Goal: Task Accomplishment & Management: Use online tool/utility

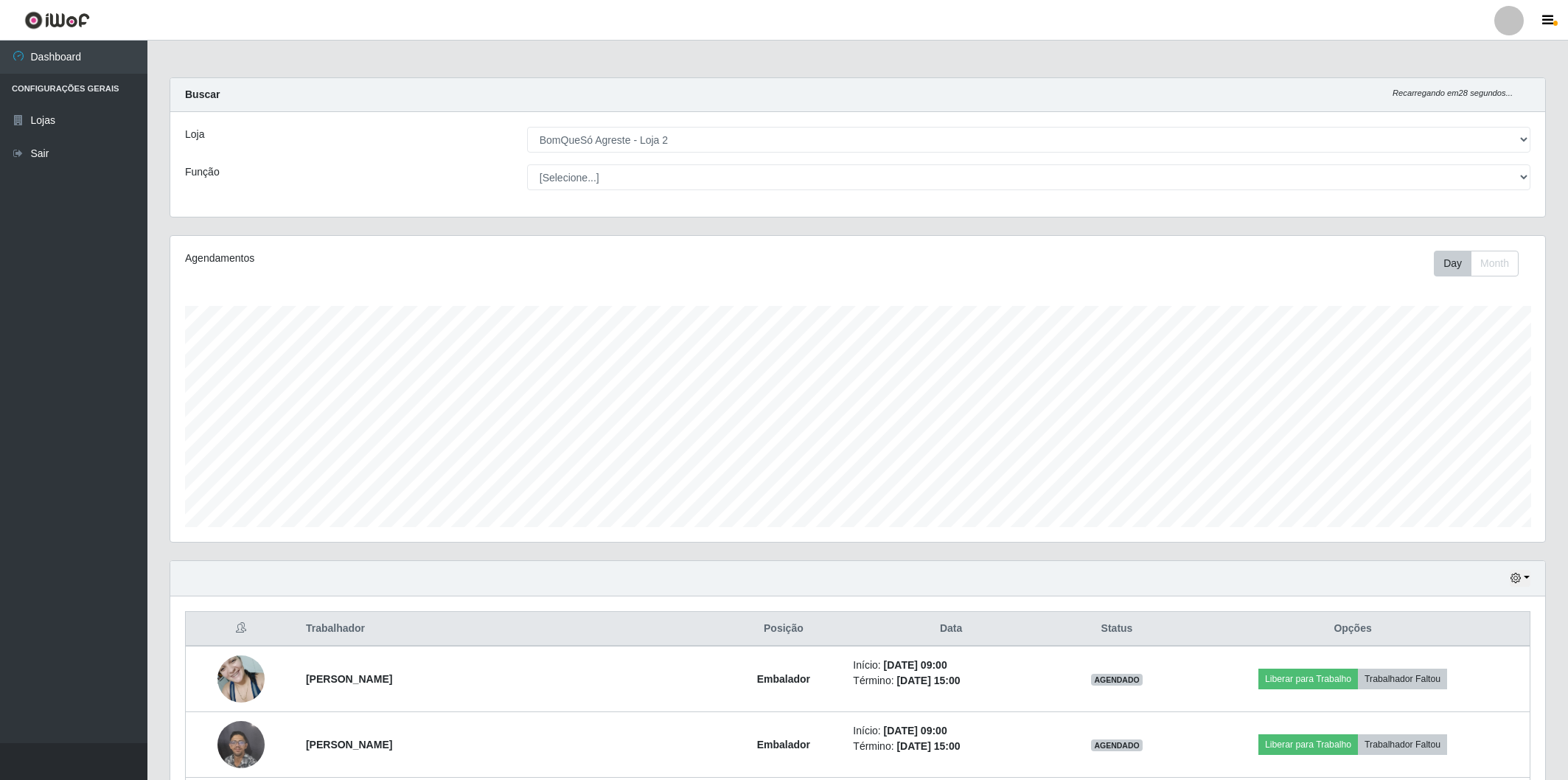
select select "214"
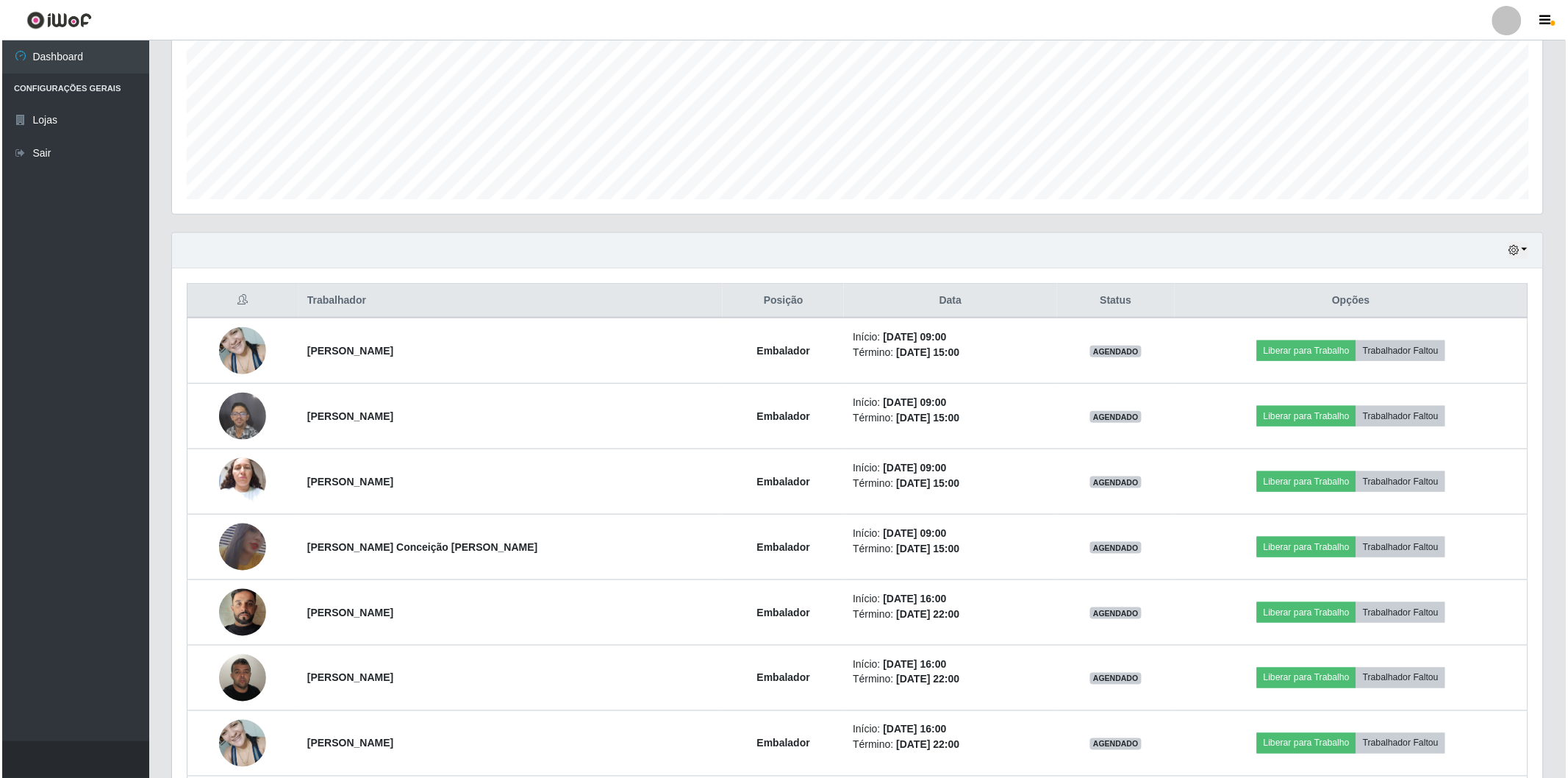
scroll to position [304, 1370]
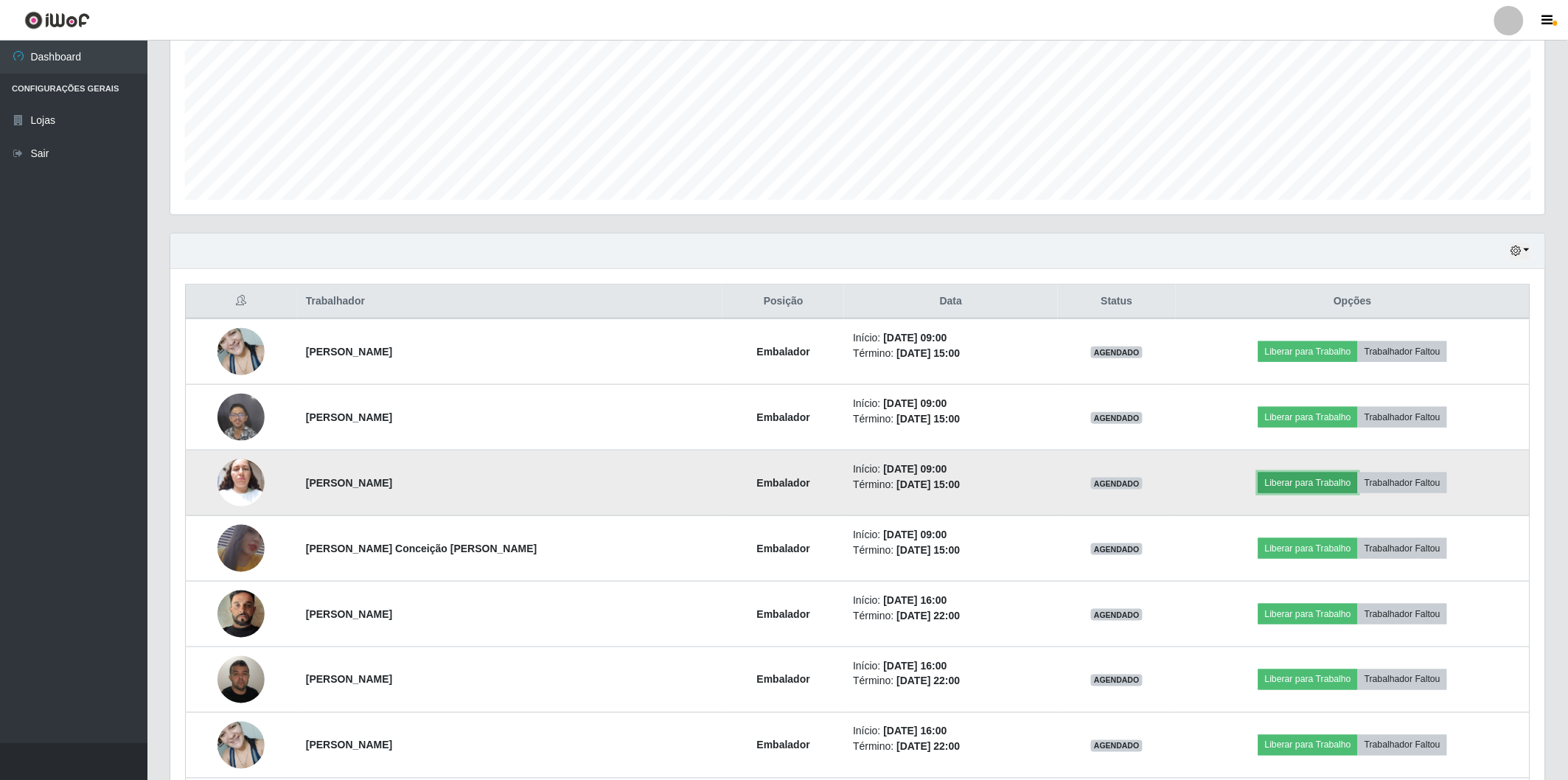
click at [1298, 488] on button "Liberar para Trabalho" at bounding box center [1308, 483] width 99 height 21
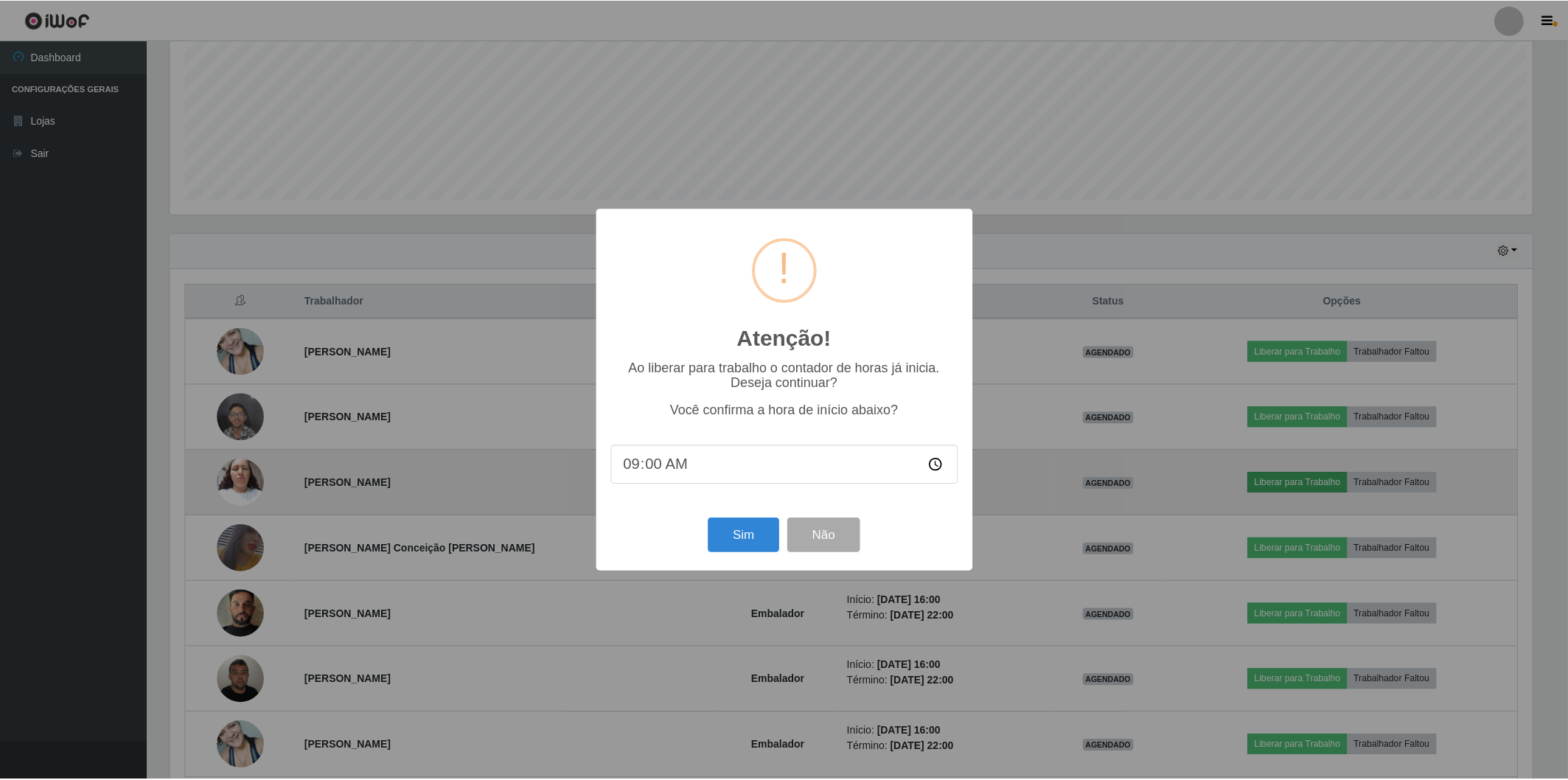
scroll to position [305, 1366]
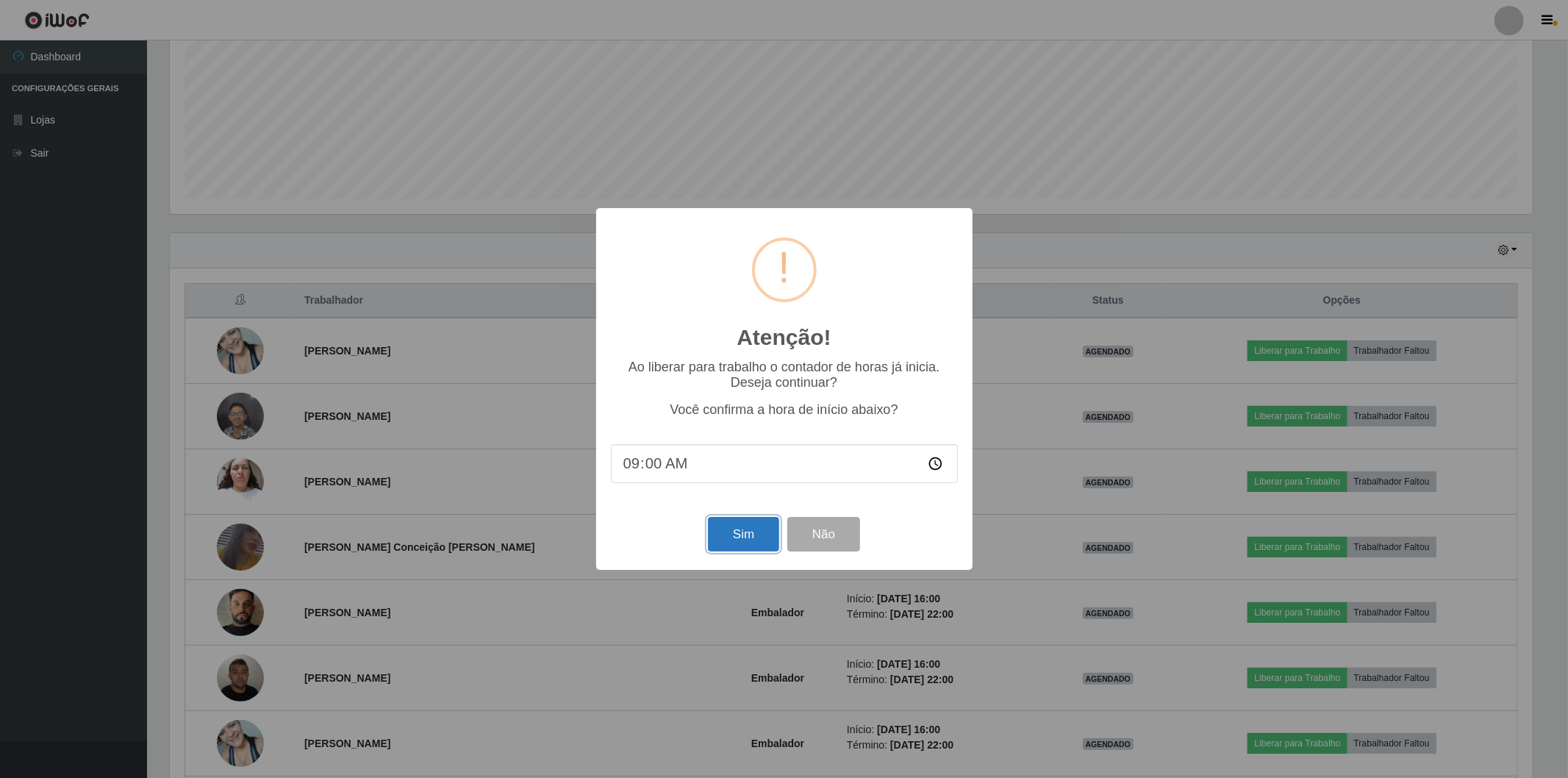
click at [735, 543] on button "Sim" at bounding box center [744, 534] width 72 height 35
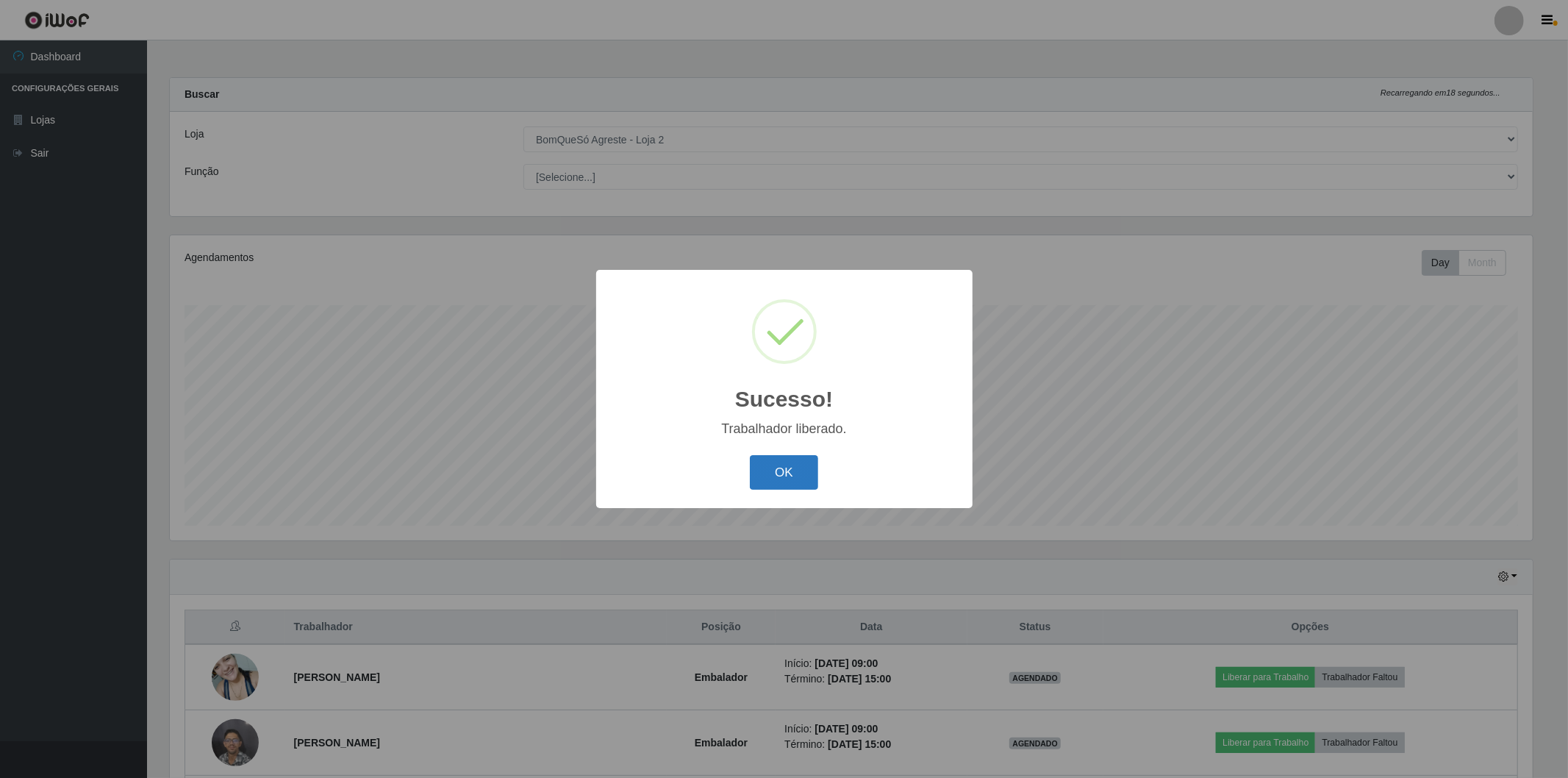
click at [802, 470] on button "OK" at bounding box center [784, 472] width 68 height 35
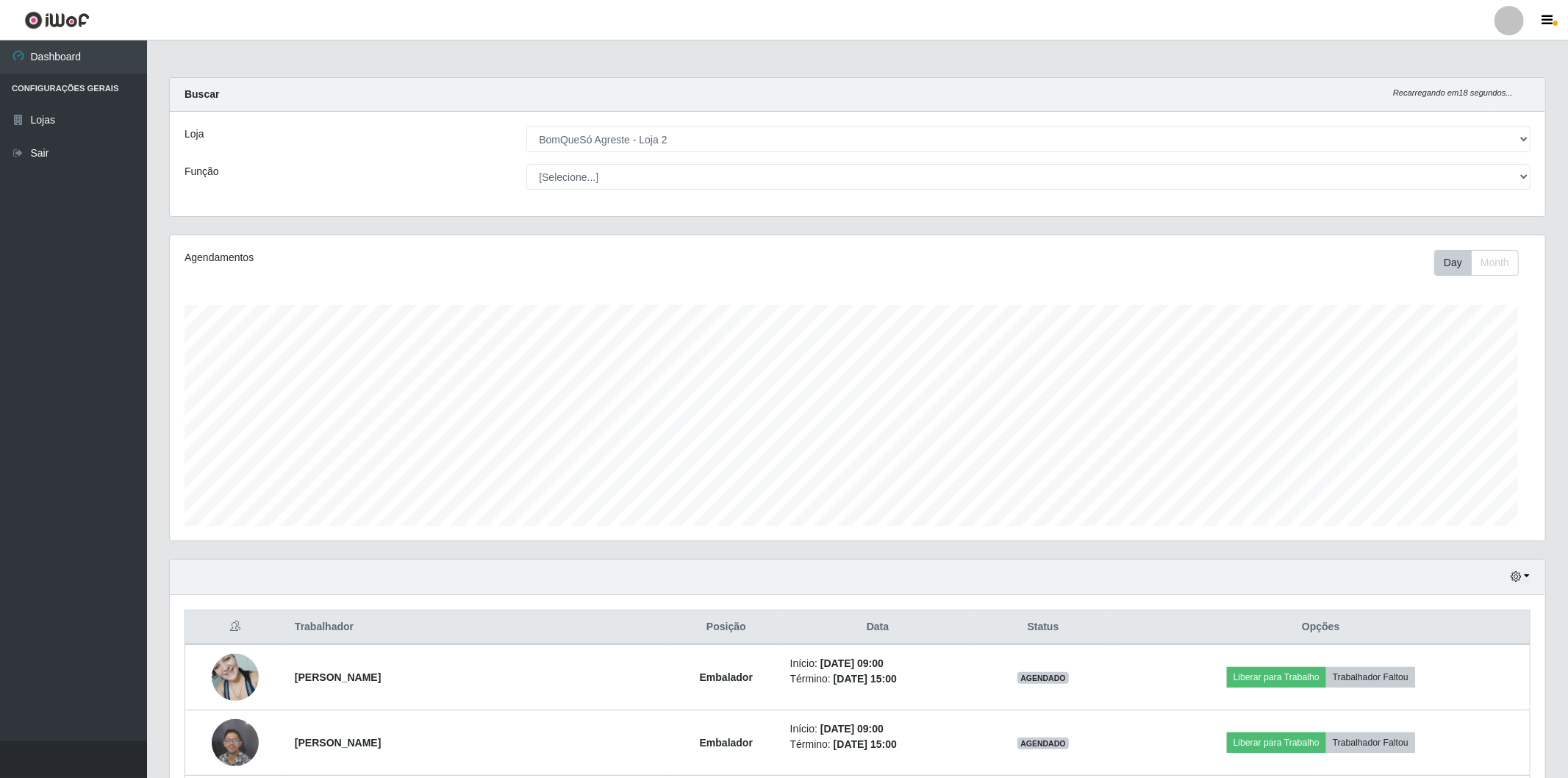
scroll to position [304, 1370]
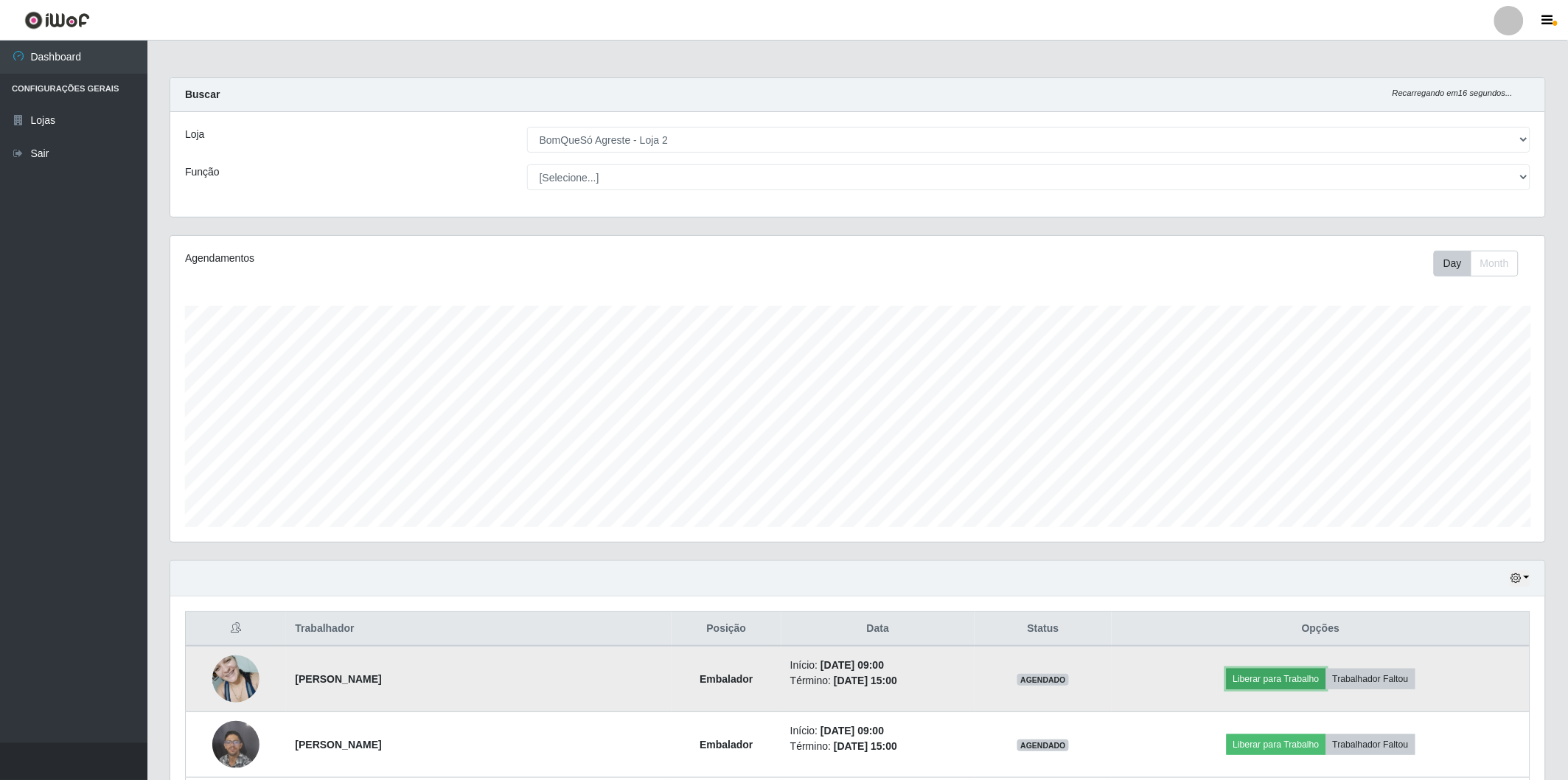
click at [1263, 677] on button "Liberar para Trabalho" at bounding box center [1277, 679] width 99 height 21
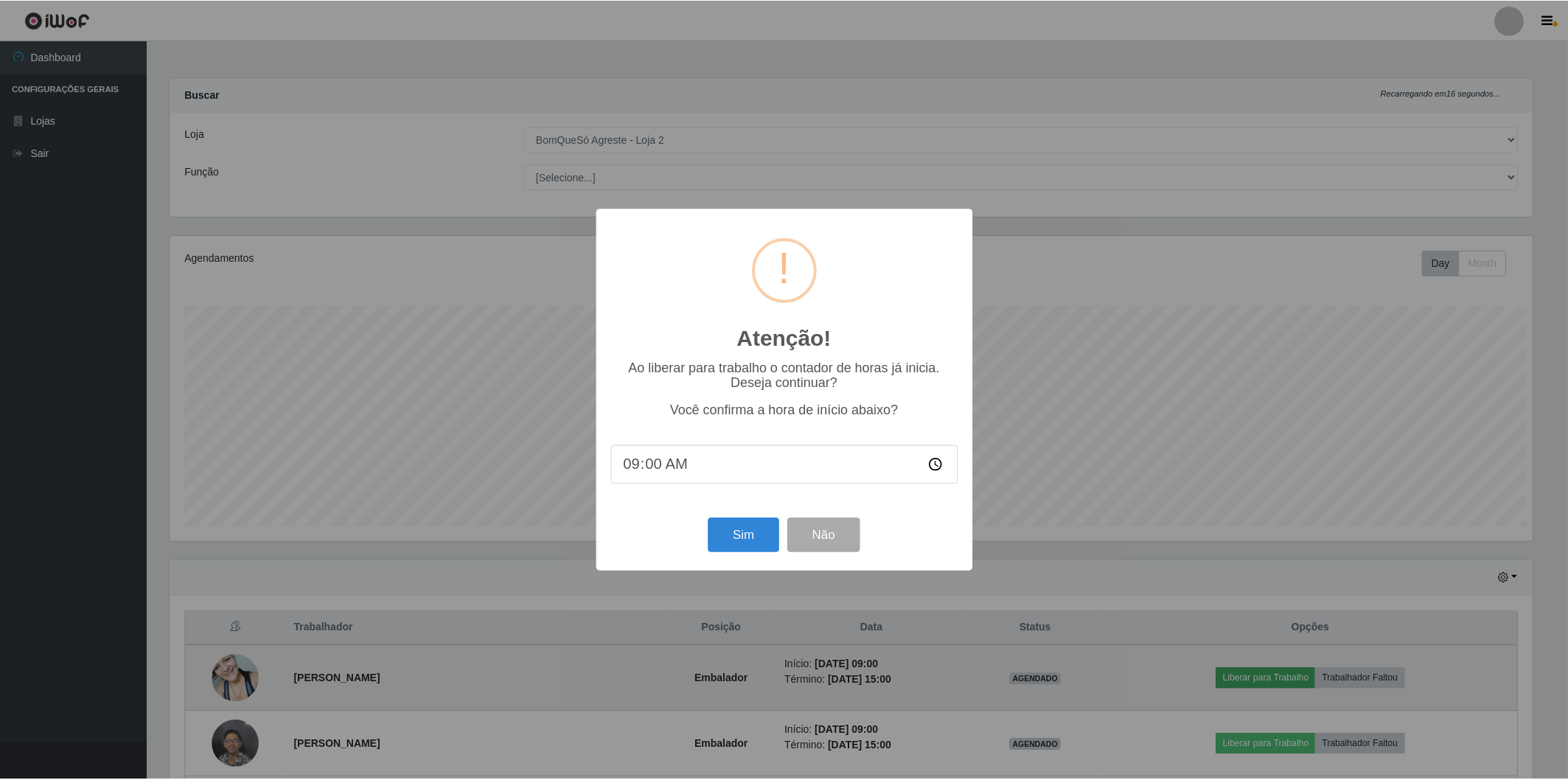
scroll to position [305, 1366]
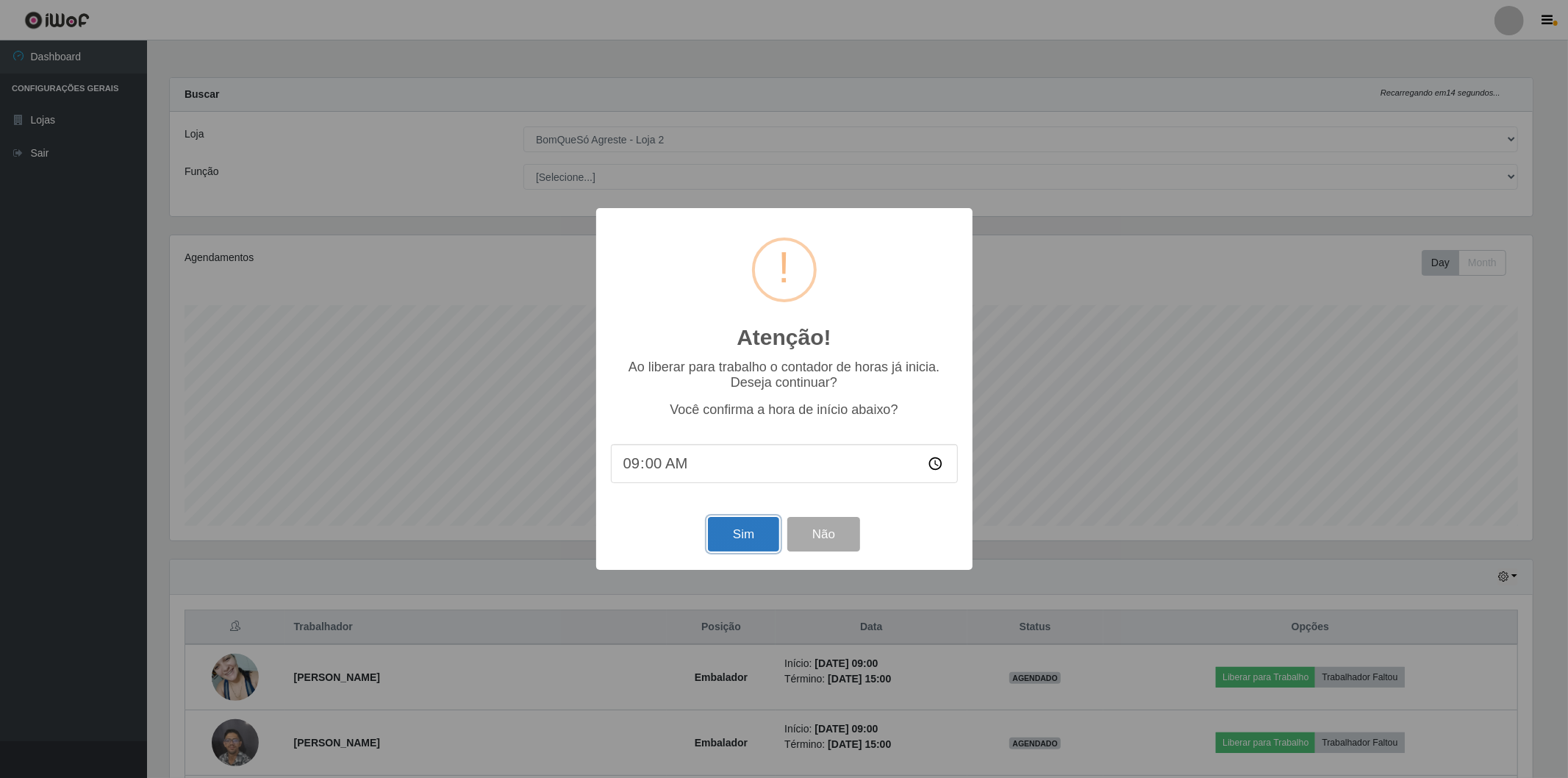
click at [748, 539] on button "Sim" at bounding box center [744, 534] width 72 height 35
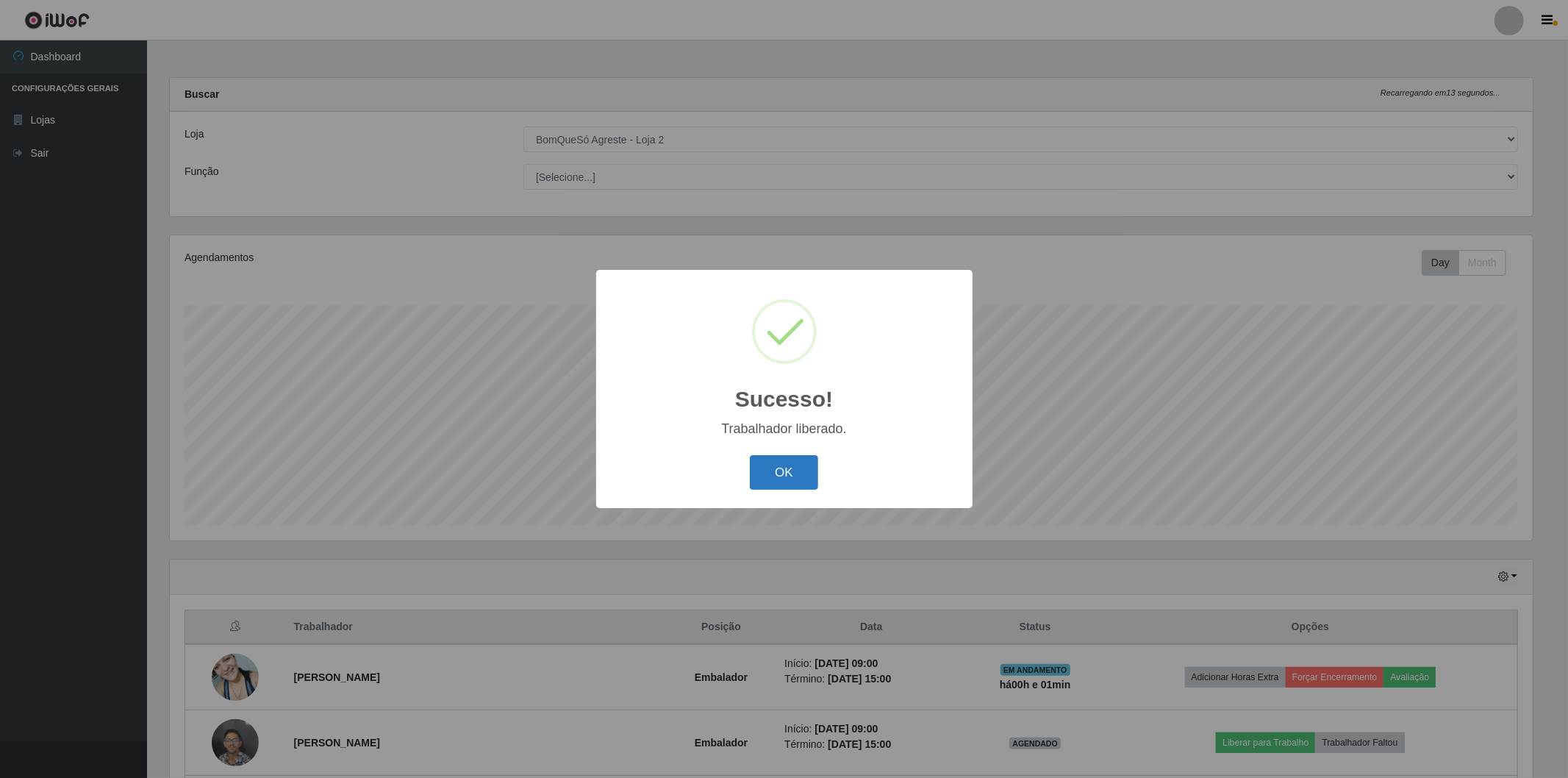
click at [798, 469] on button "OK" at bounding box center [784, 472] width 68 height 35
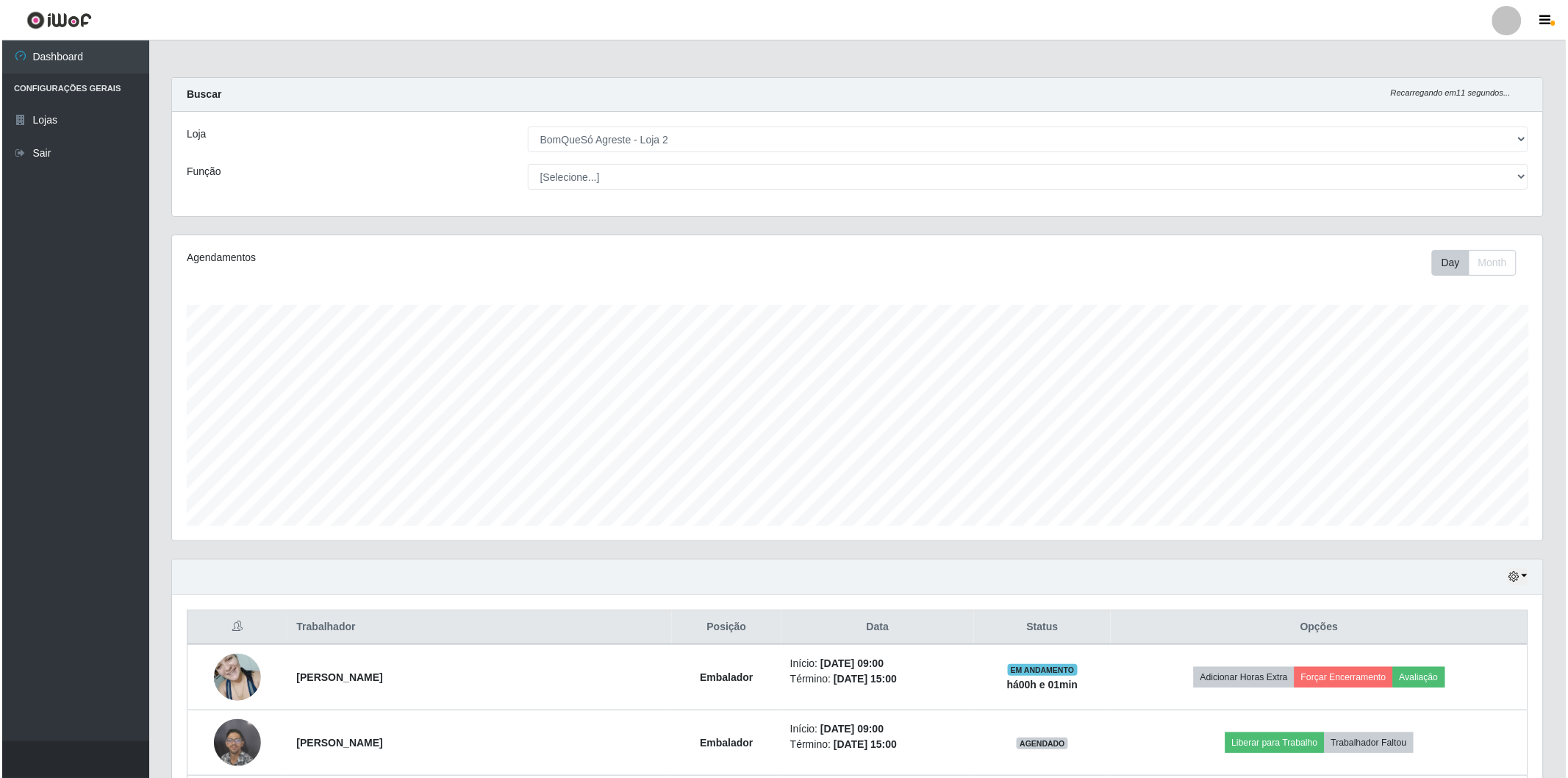
scroll to position [326, 0]
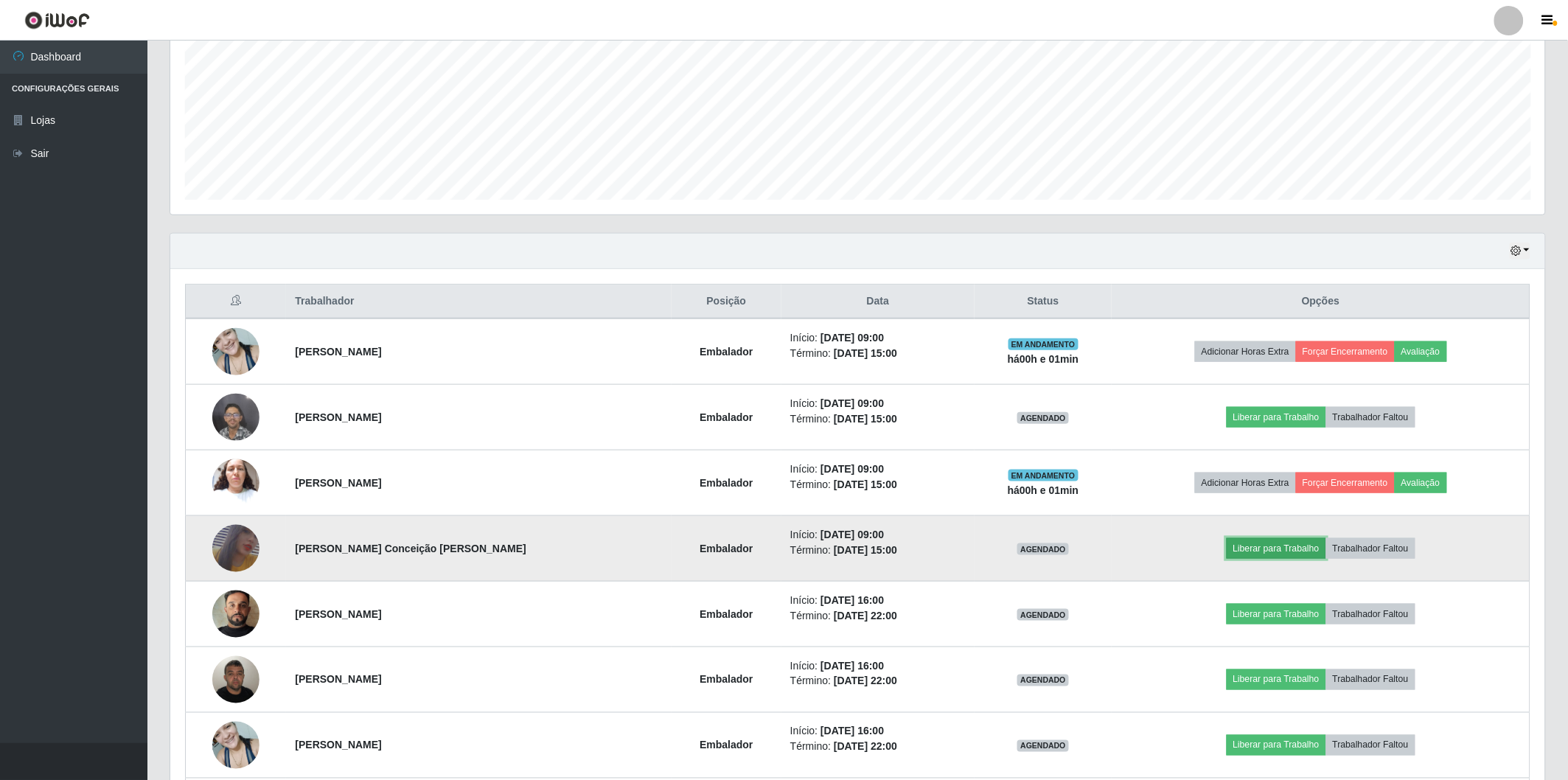
click at [1273, 544] on button "Liberar para Trabalho" at bounding box center [1277, 548] width 99 height 21
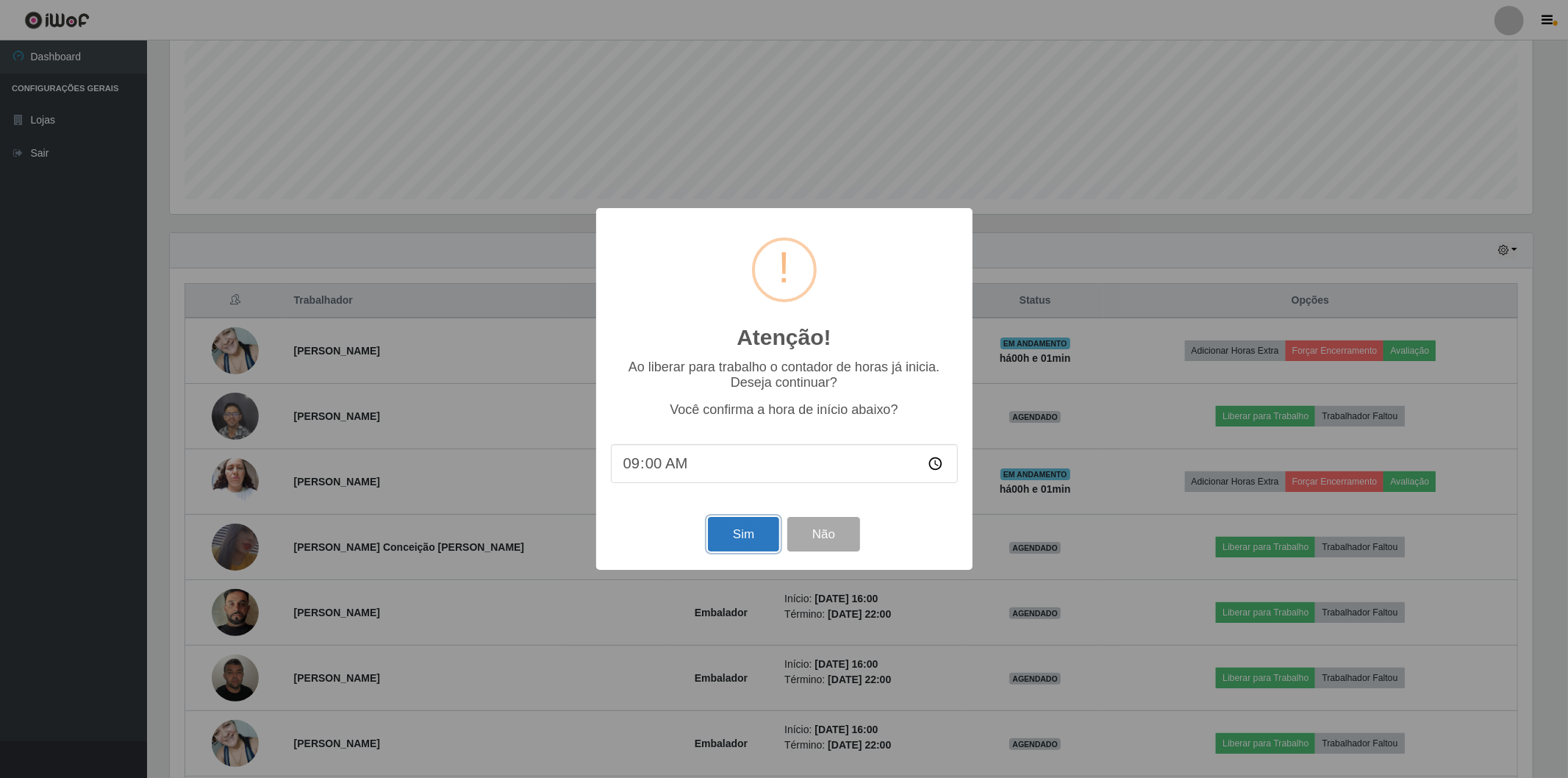
click at [740, 533] on button "Sim" at bounding box center [744, 534] width 72 height 35
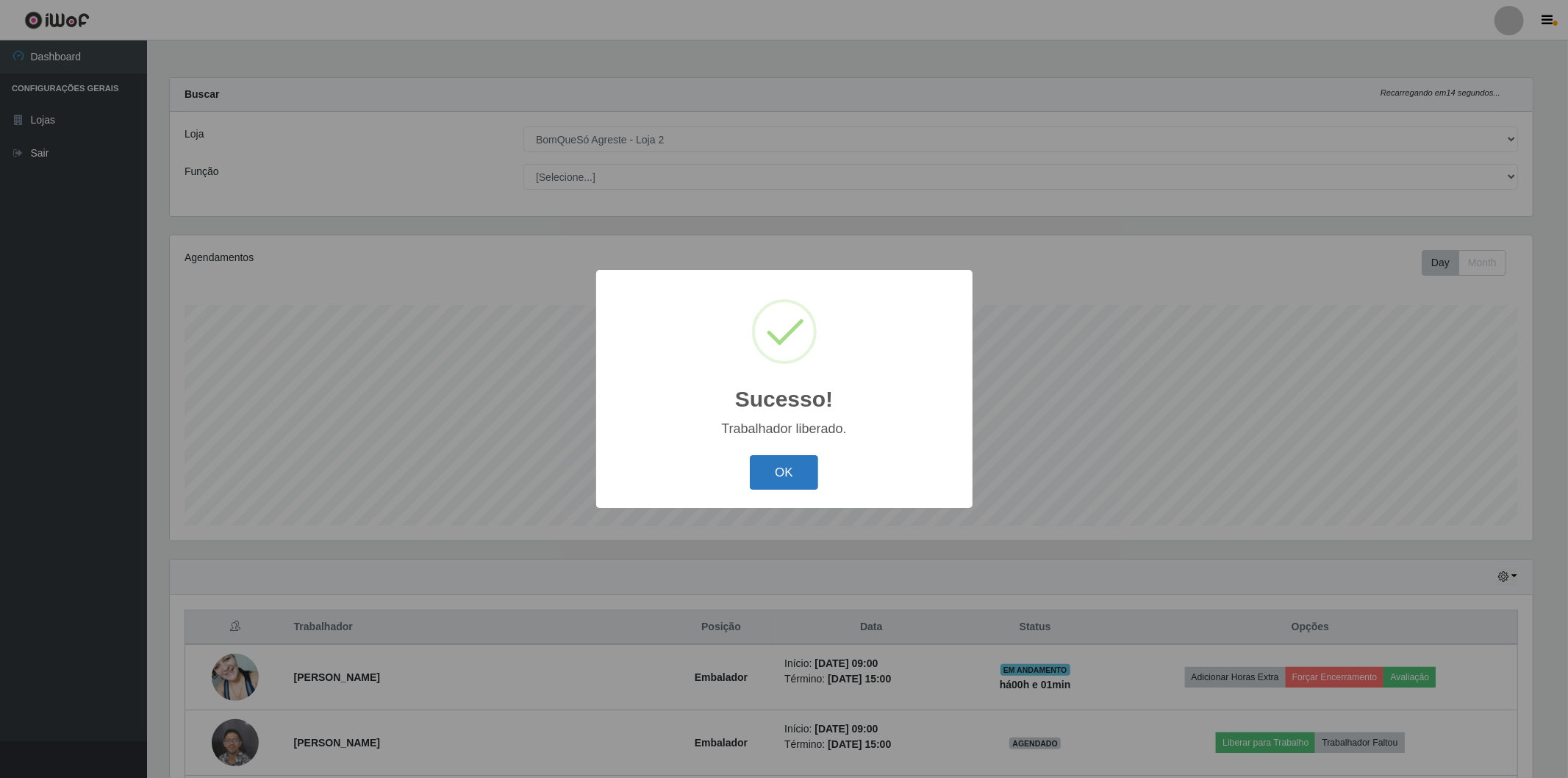
click at [776, 474] on button "OK" at bounding box center [784, 472] width 68 height 35
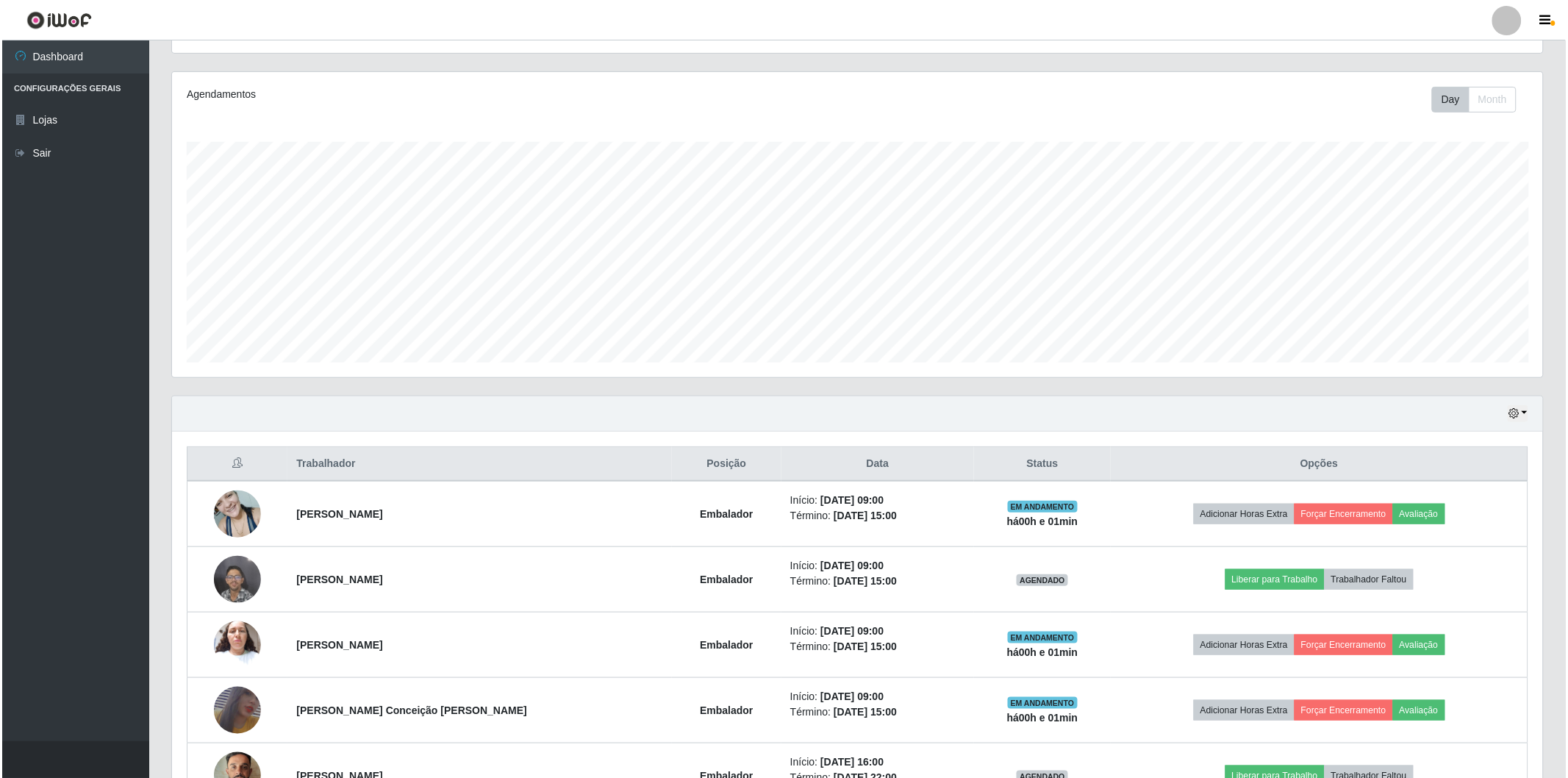
scroll to position [245, 0]
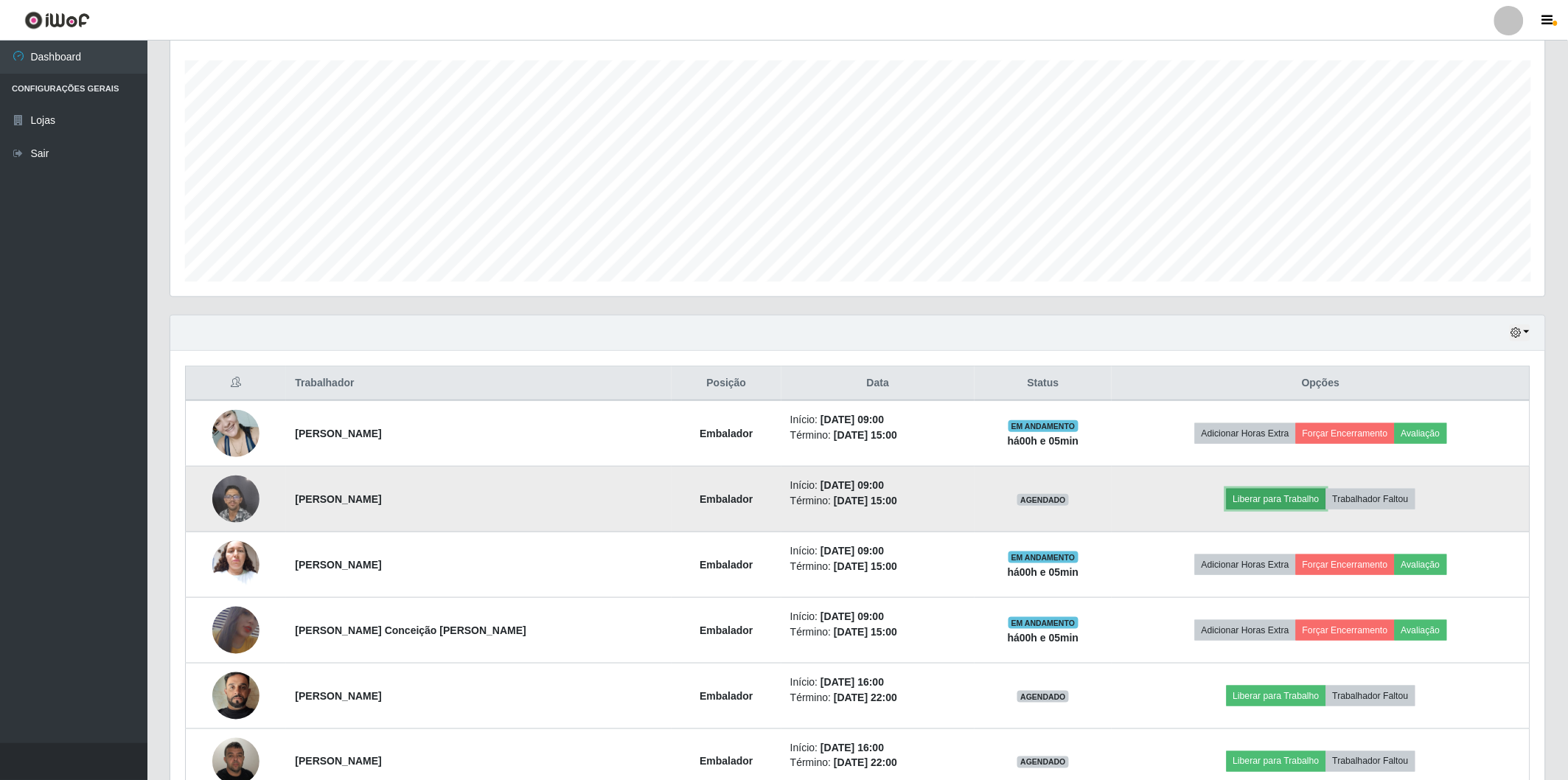
click at [1277, 502] on button "Liberar para Trabalho" at bounding box center [1277, 499] width 99 height 21
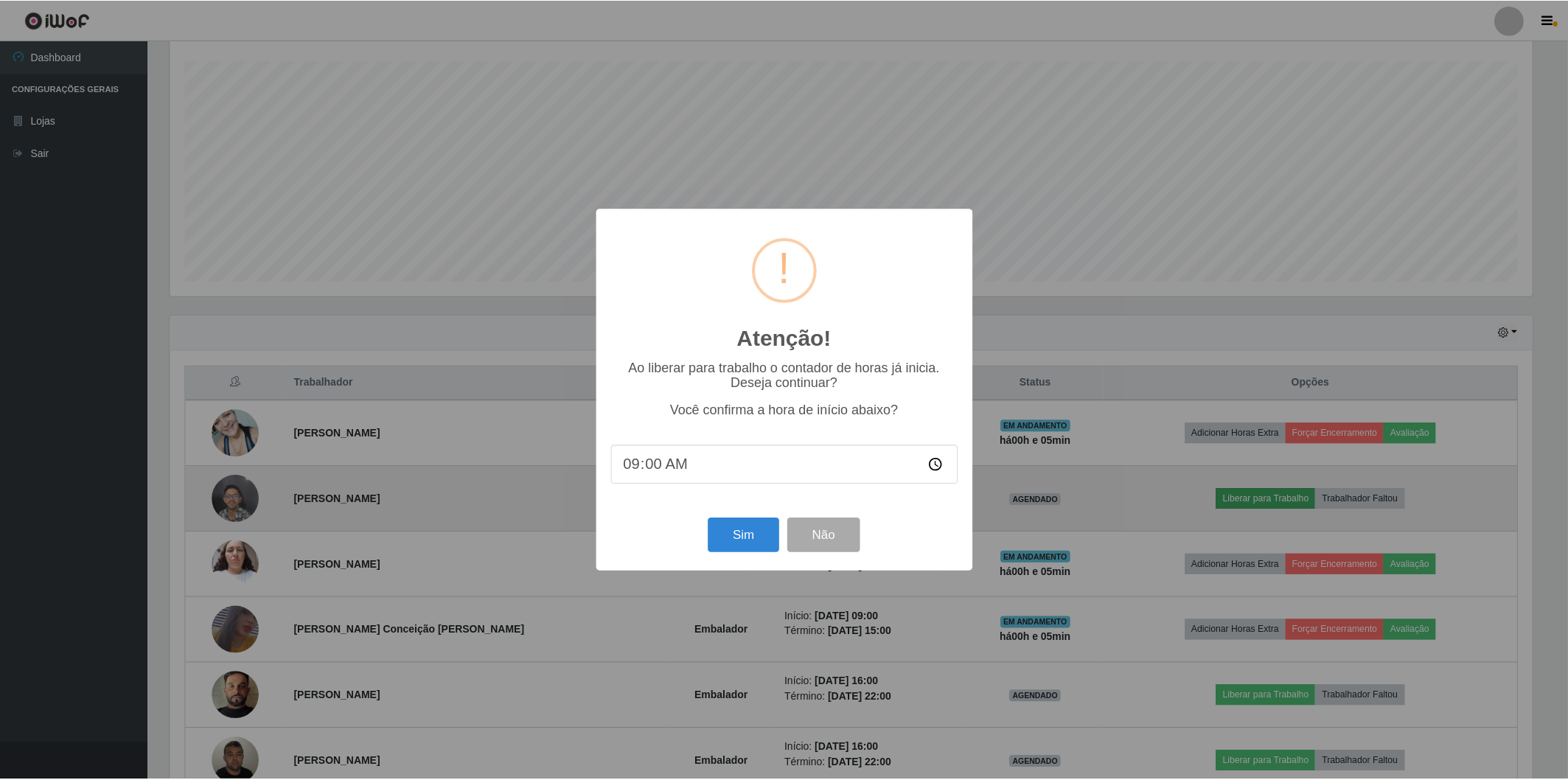
scroll to position [305, 1366]
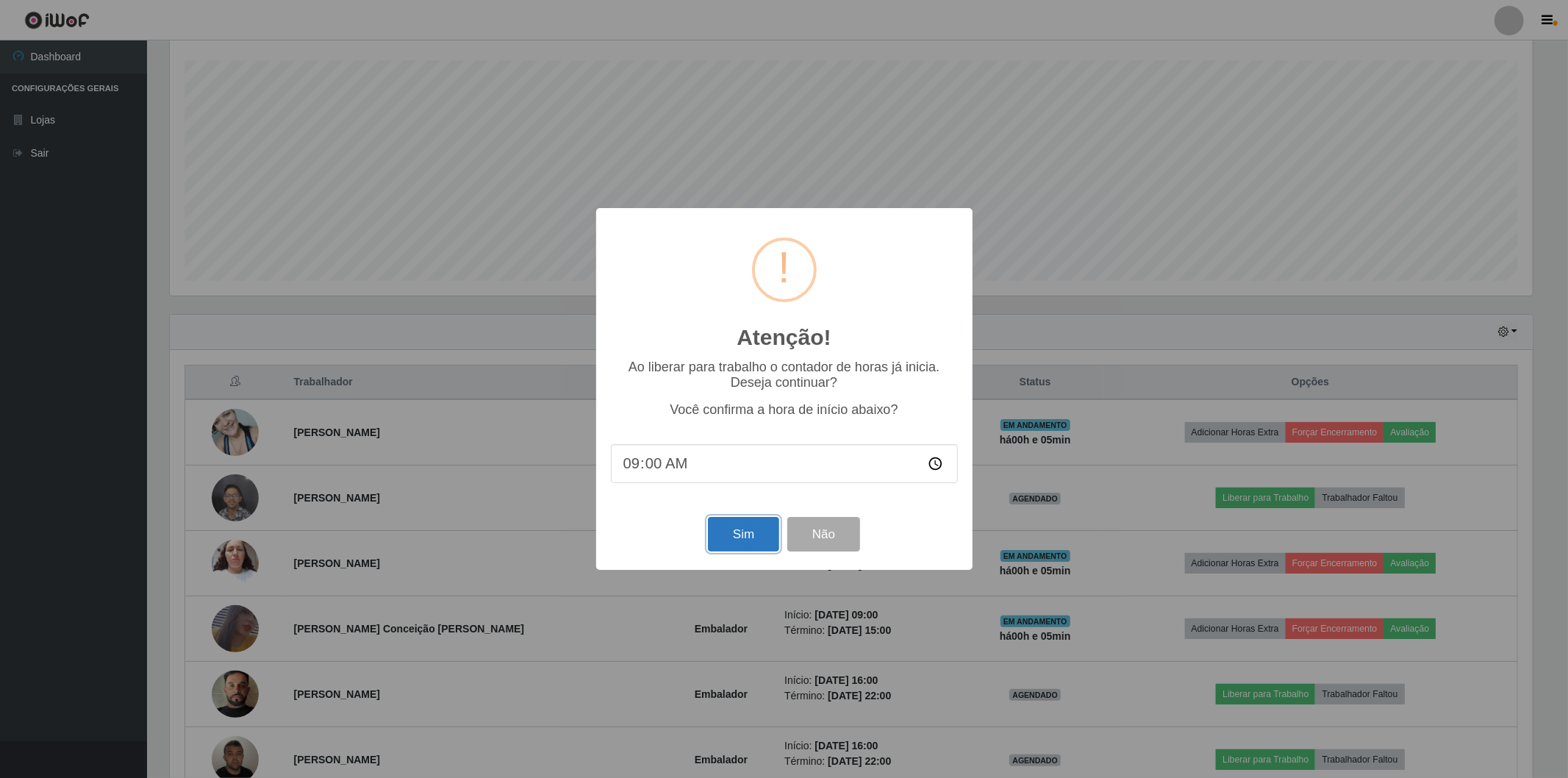
click at [722, 531] on button "Sim" at bounding box center [744, 534] width 72 height 35
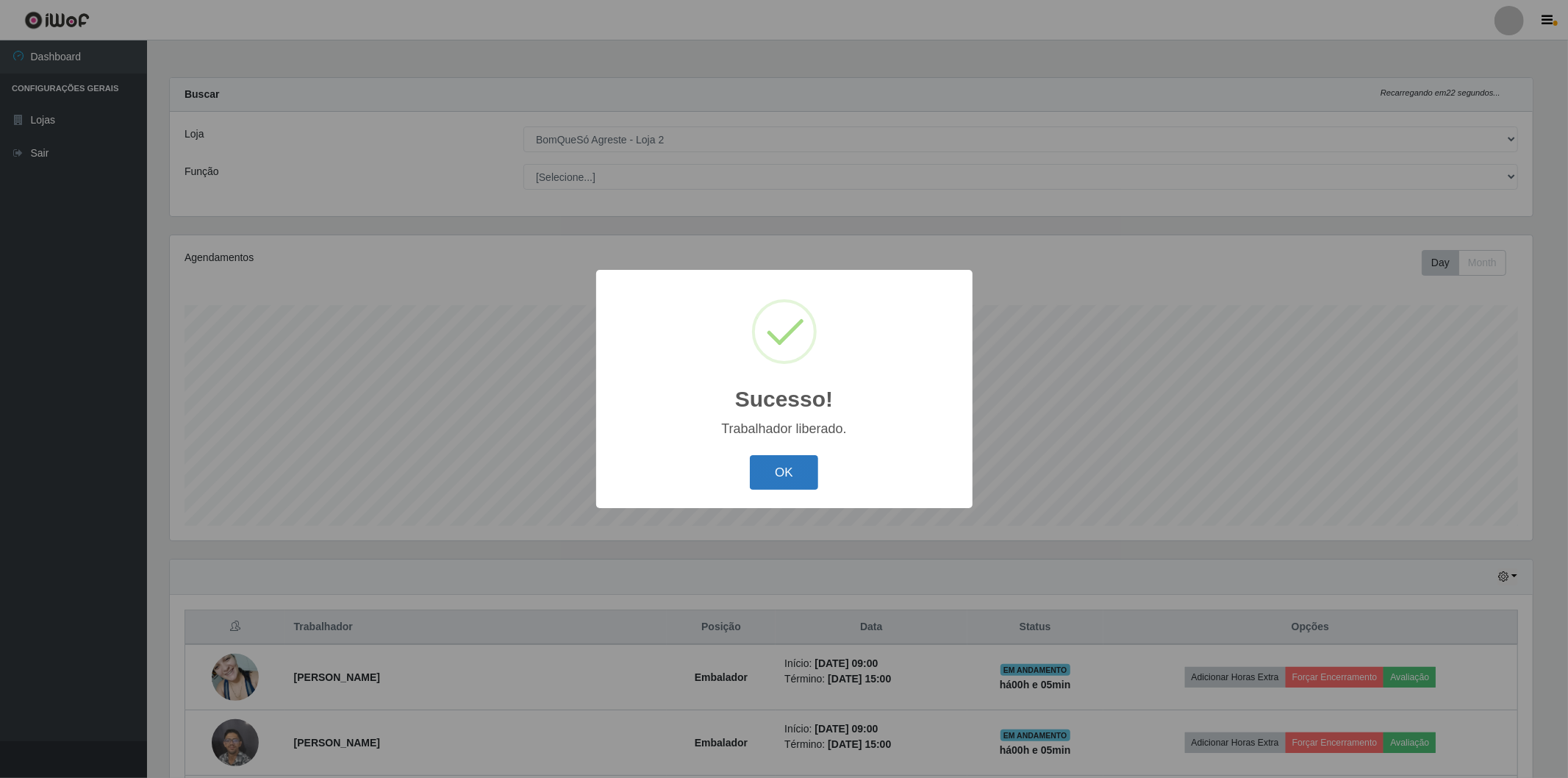
click at [805, 468] on button "OK" at bounding box center [784, 472] width 68 height 35
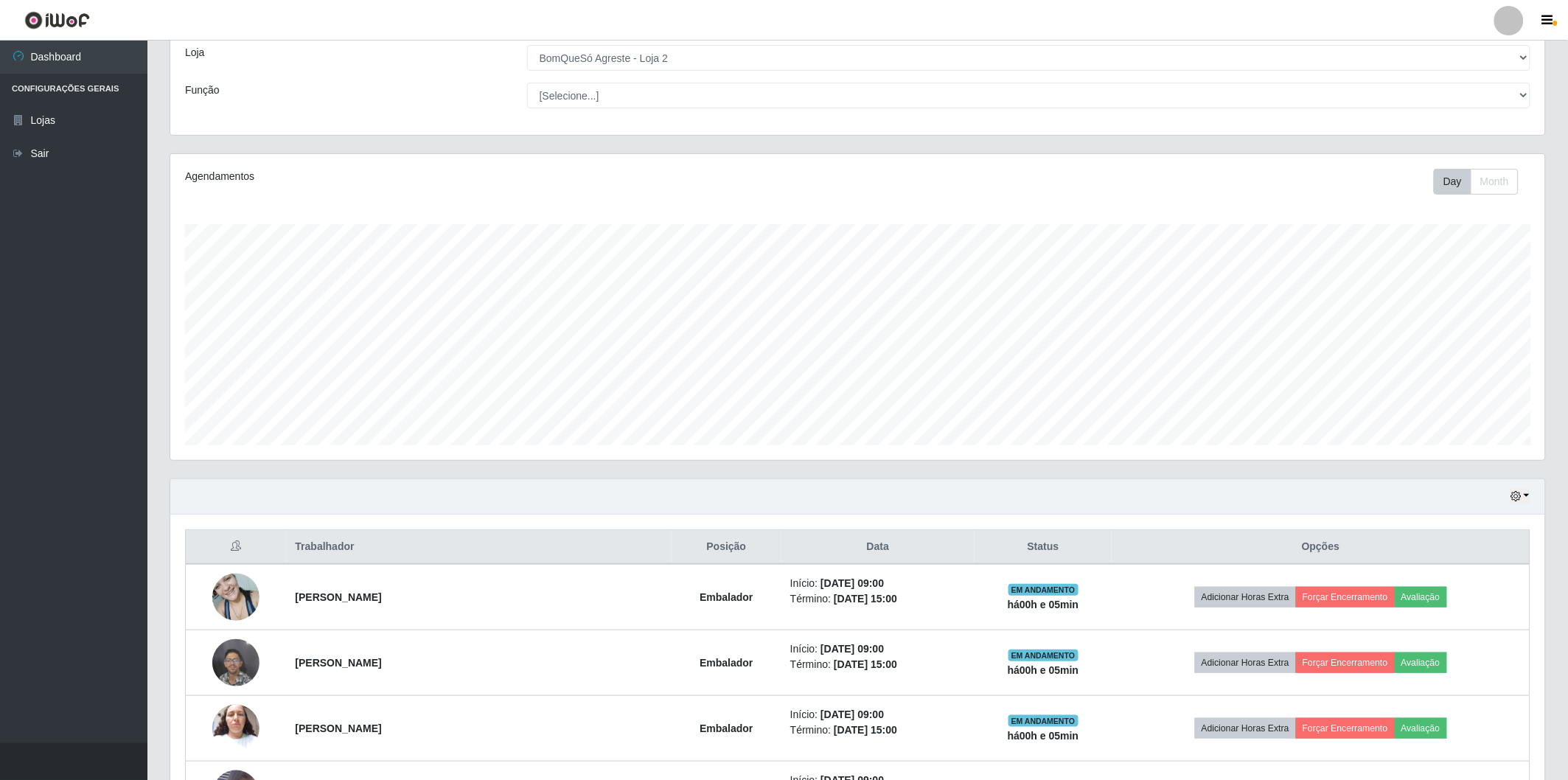
scroll to position [0, 0]
